Goal: Navigation & Orientation: Find specific page/section

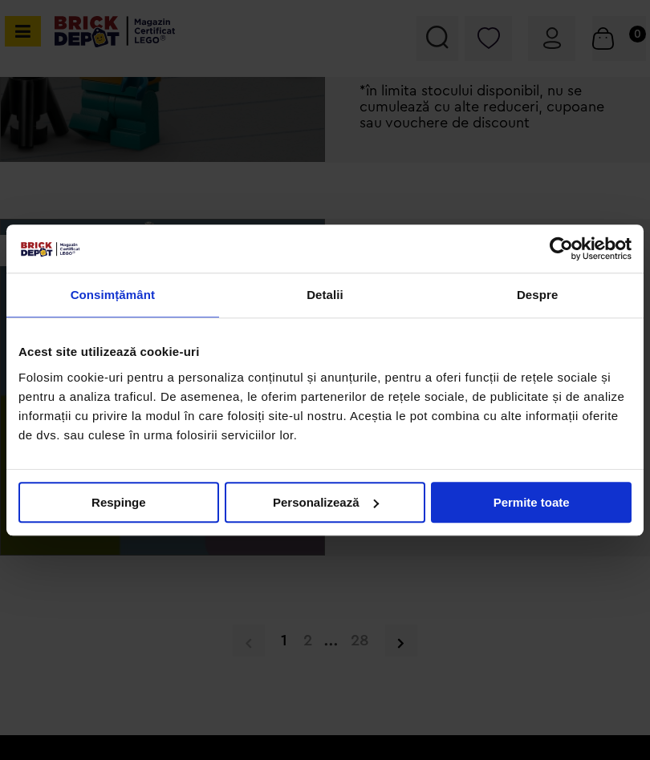
click at [566, 507] on button "Permite toate" at bounding box center [531, 502] width 201 height 41
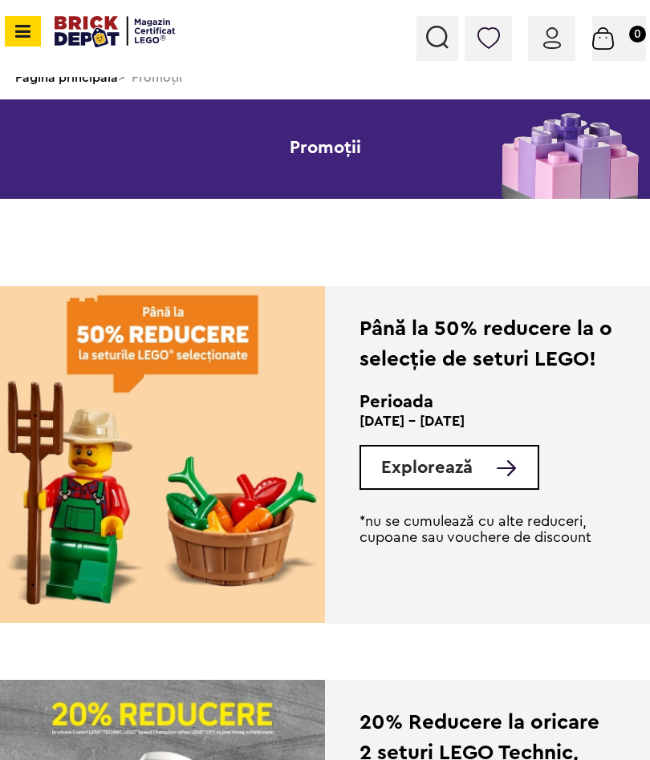
scroll to position [209, 0]
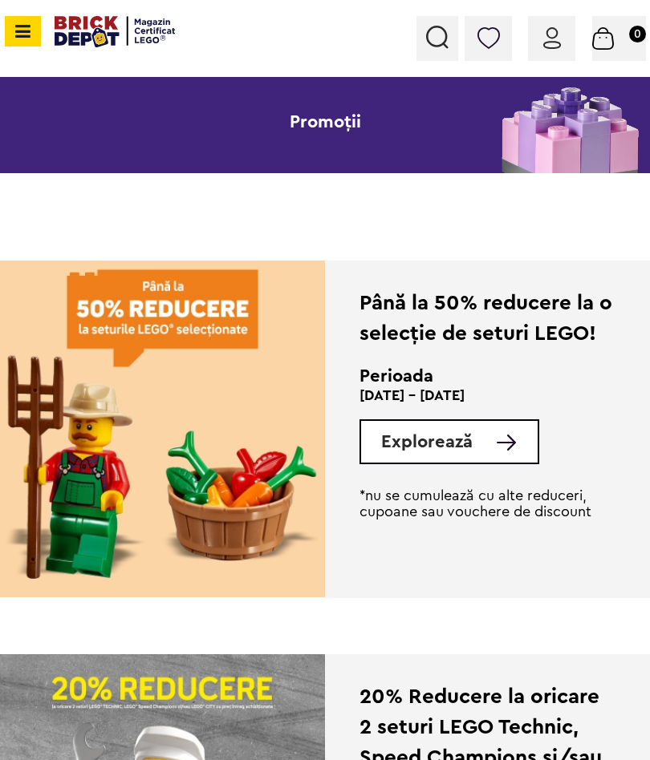
click at [506, 442] on img at bounding box center [506, 443] width 19 height 16
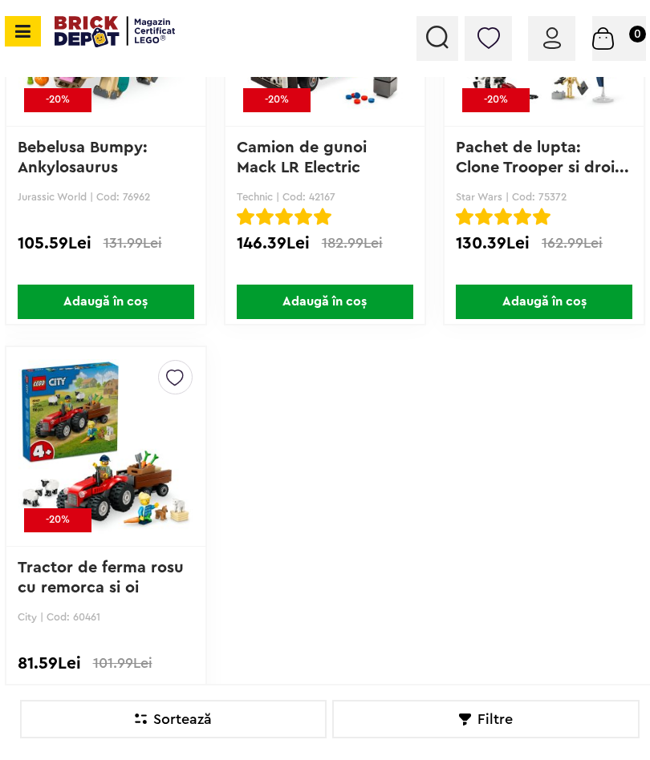
scroll to position [6441, 0]
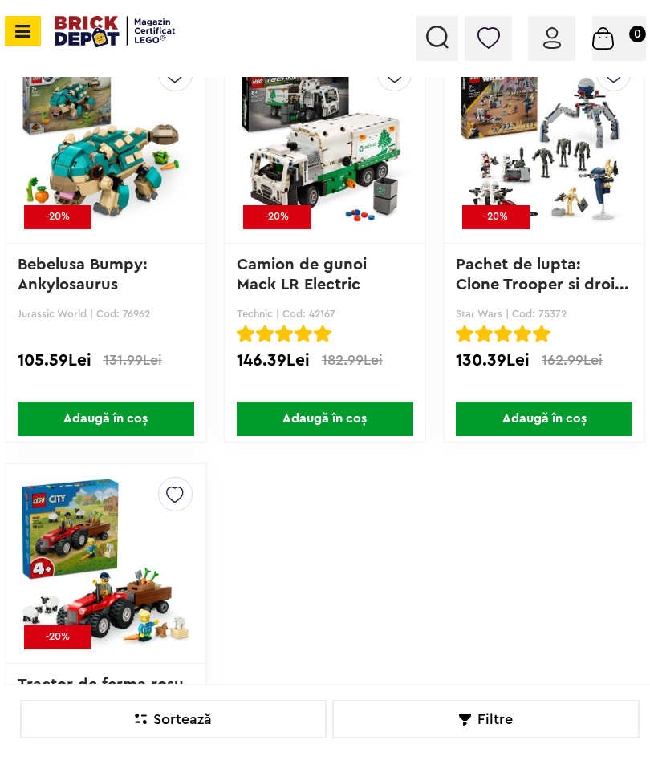
click at [28, 30] on icon at bounding box center [20, 31] width 20 height 18
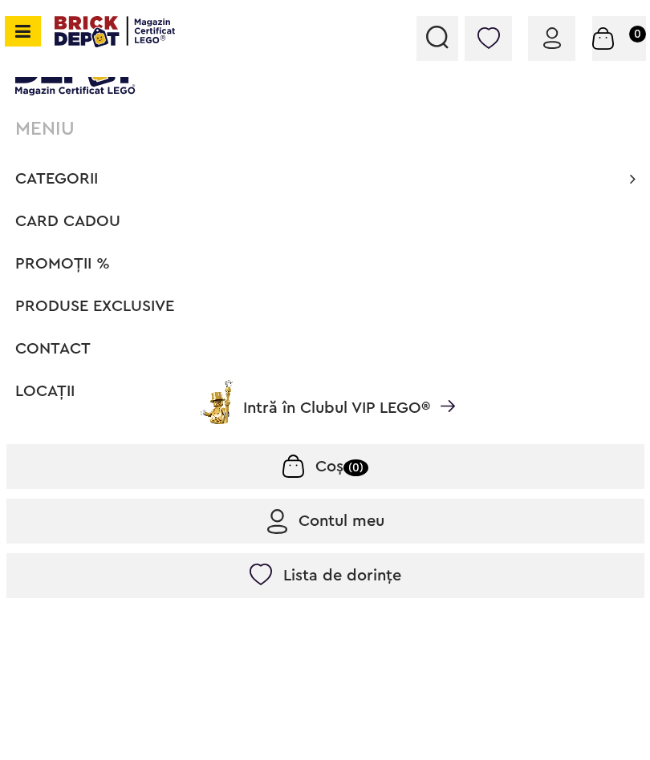
click at [41, 171] on span "Categorii" at bounding box center [56, 179] width 83 height 16
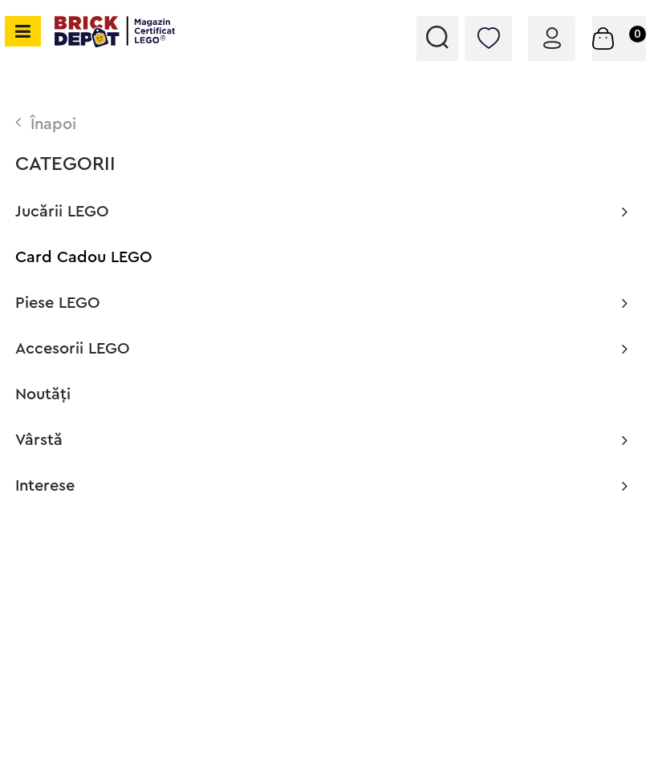
click at [39, 207] on span "Jucării LEGO" at bounding box center [62, 212] width 94 height 16
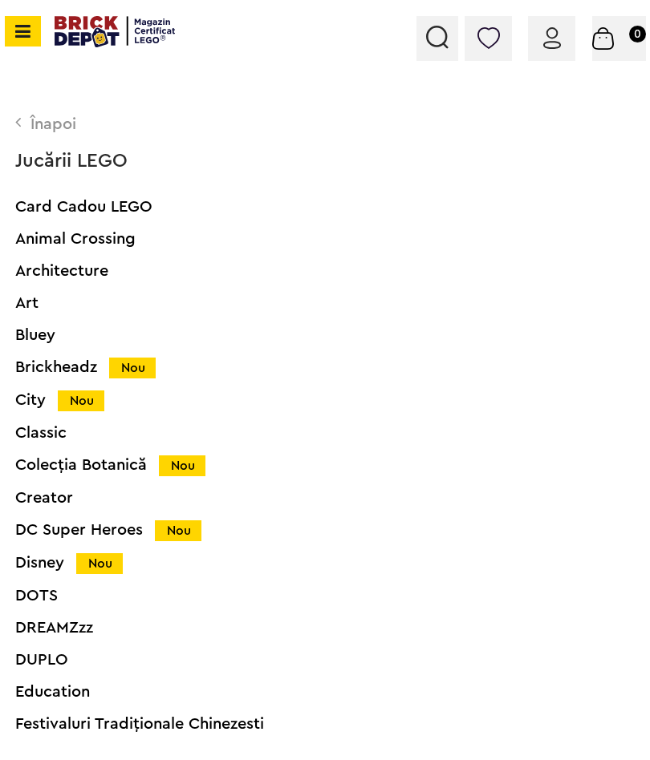
click at [29, 38] on icon at bounding box center [20, 31] width 20 height 18
click at [30, 41] on span at bounding box center [23, 31] width 36 height 30
click at [22, 30] on icon at bounding box center [20, 31] width 20 height 18
click at [50, 126] on div "Înapoi" at bounding box center [321, 124] width 612 height 16
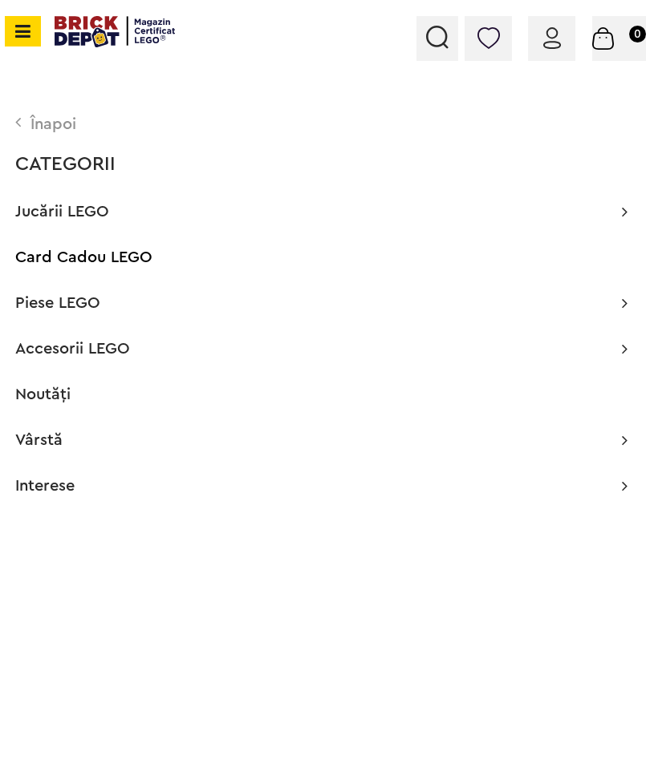
click at [53, 395] on span "Noutăți" at bounding box center [42, 395] width 55 height 16
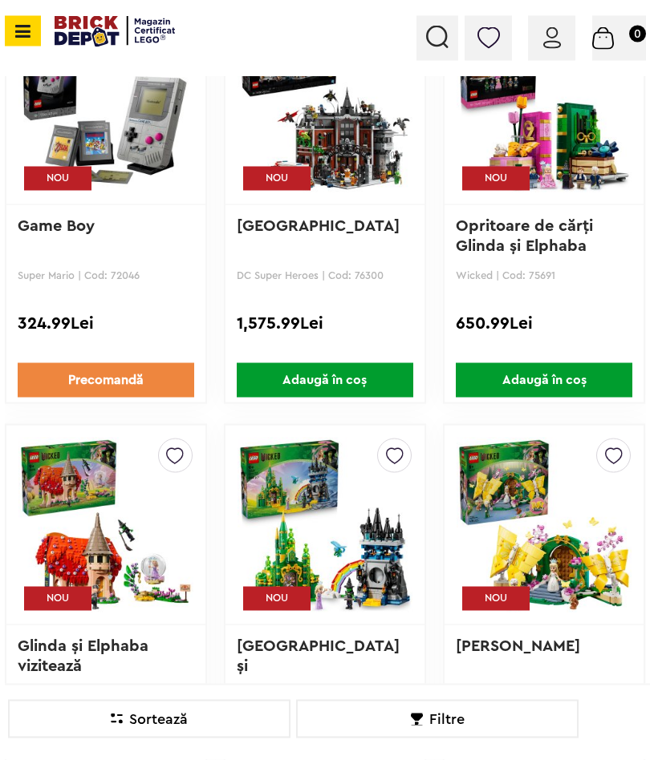
scroll to position [4253, 0]
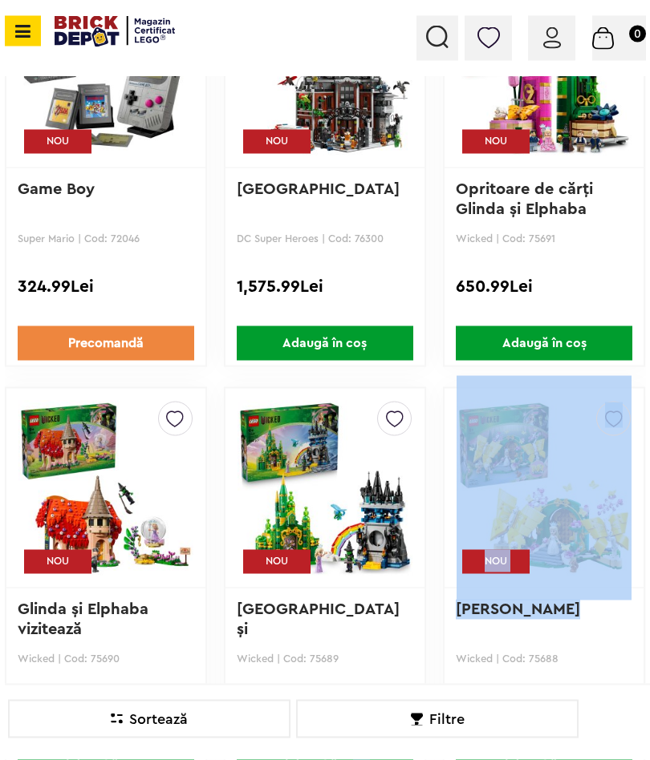
click at [602, 635] on p "[PERSON_NAME]" at bounding box center [544, 621] width 176 height 42
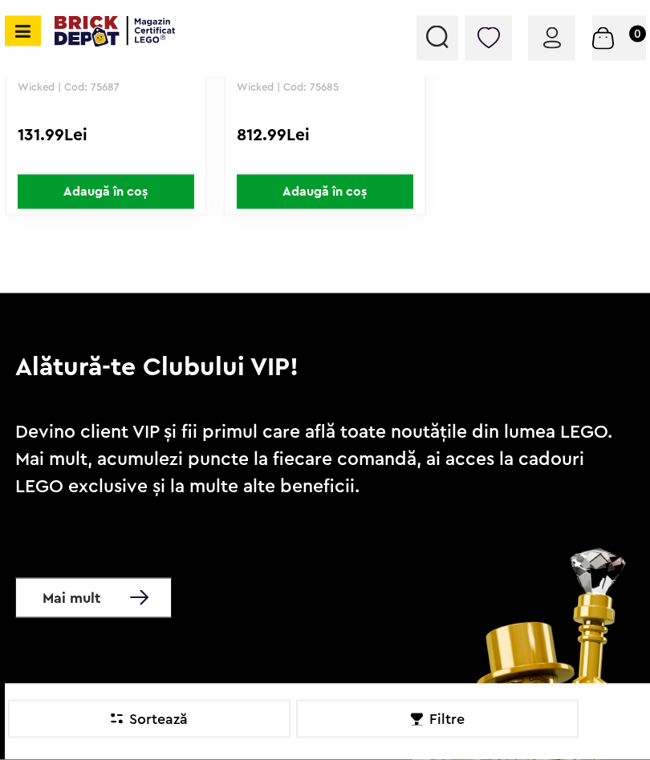
scroll to position [5246, 0]
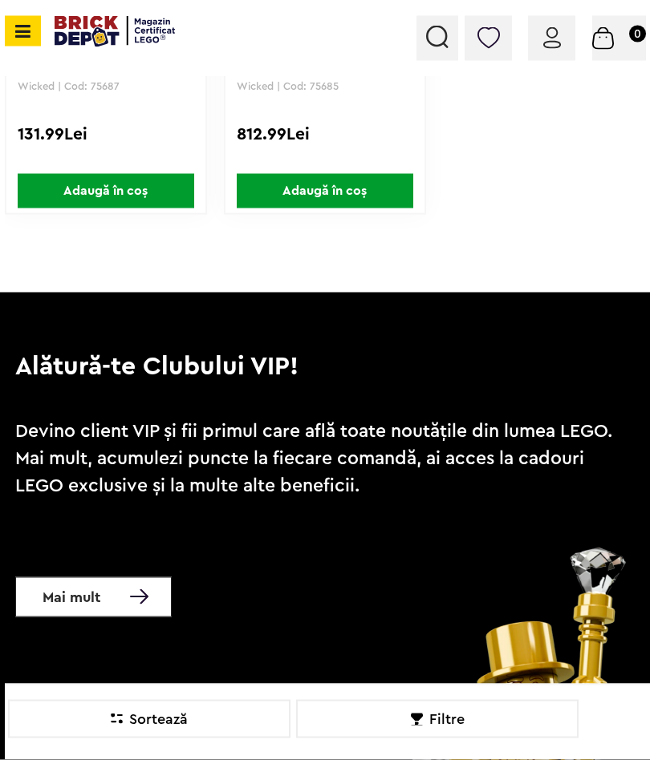
click at [28, 34] on icon at bounding box center [20, 31] width 20 height 18
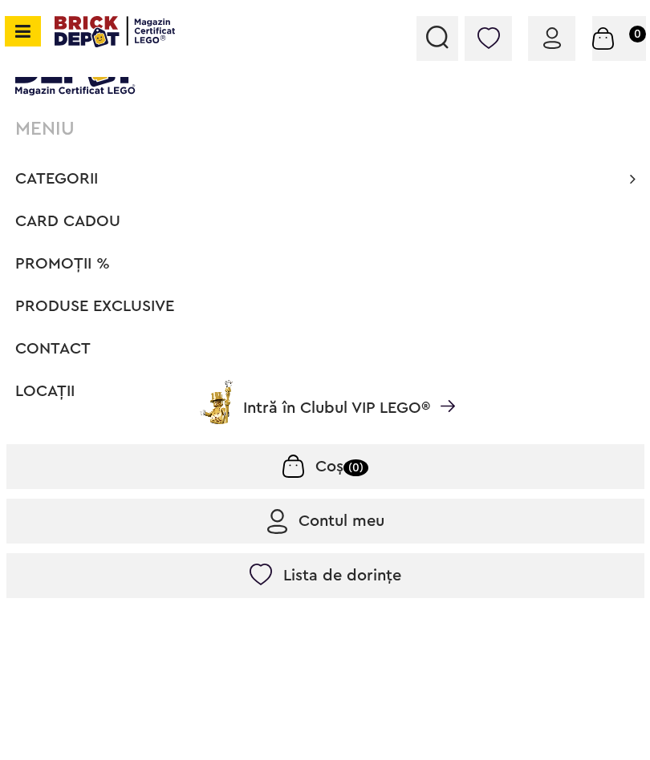
click at [45, 311] on span "Produse exclusive" at bounding box center [94, 306] width 159 height 16
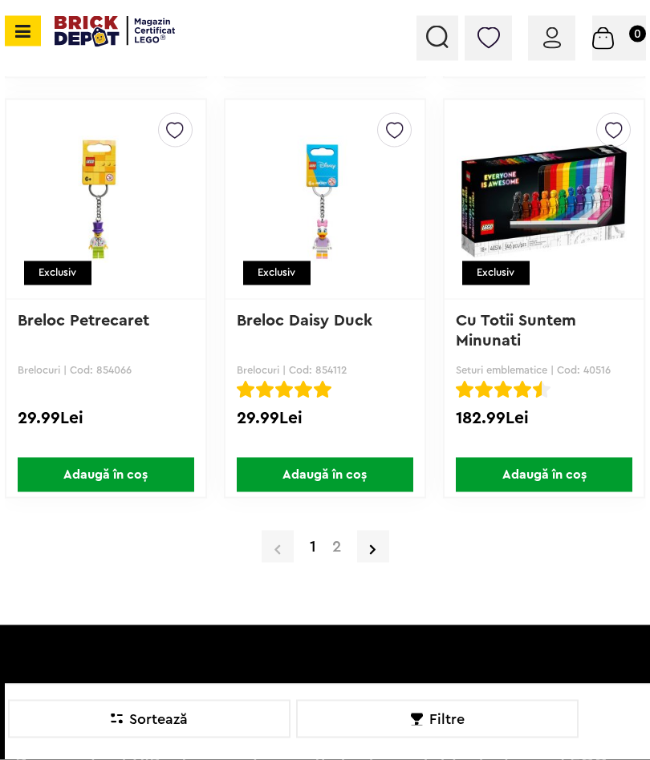
scroll to position [12823, 0]
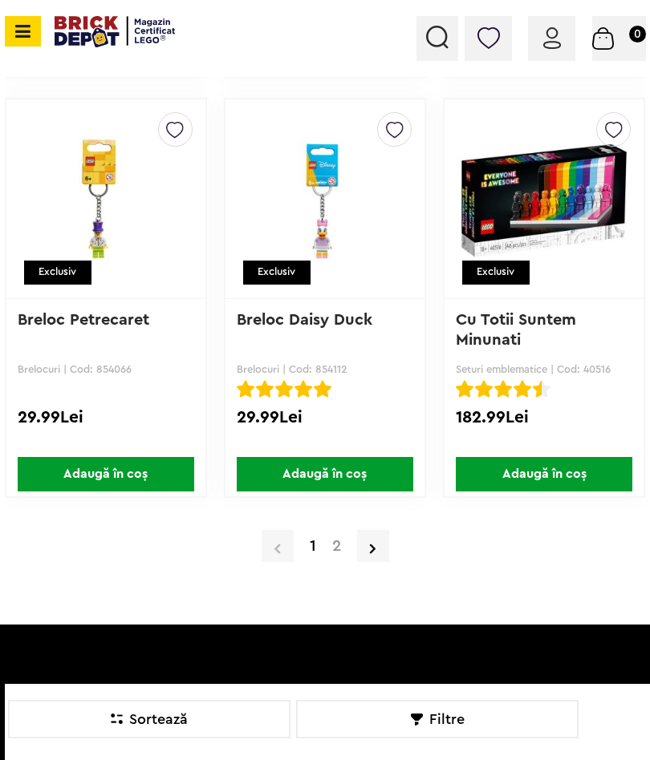
click at [387, 545] on link at bounding box center [373, 546] width 32 height 32
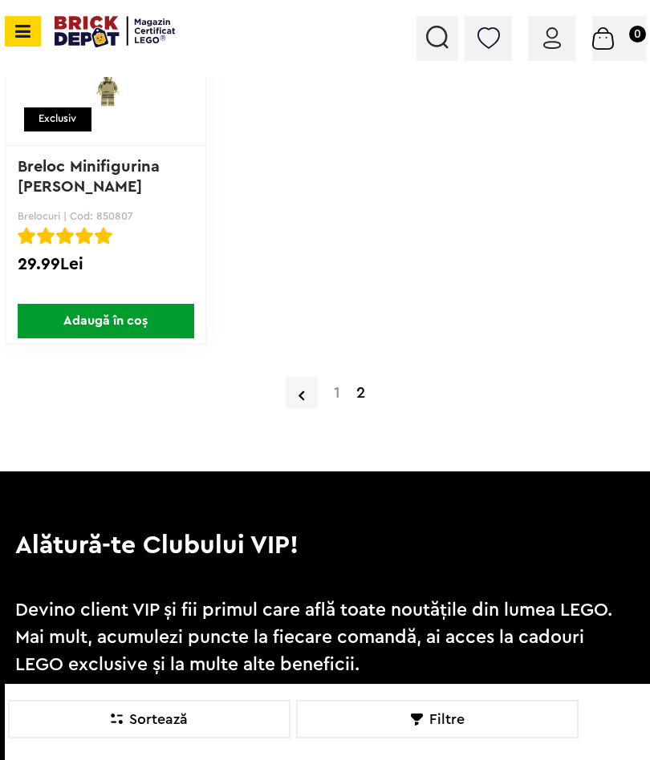
scroll to position [3735, 0]
